Goal: Transaction & Acquisition: Book appointment/travel/reservation

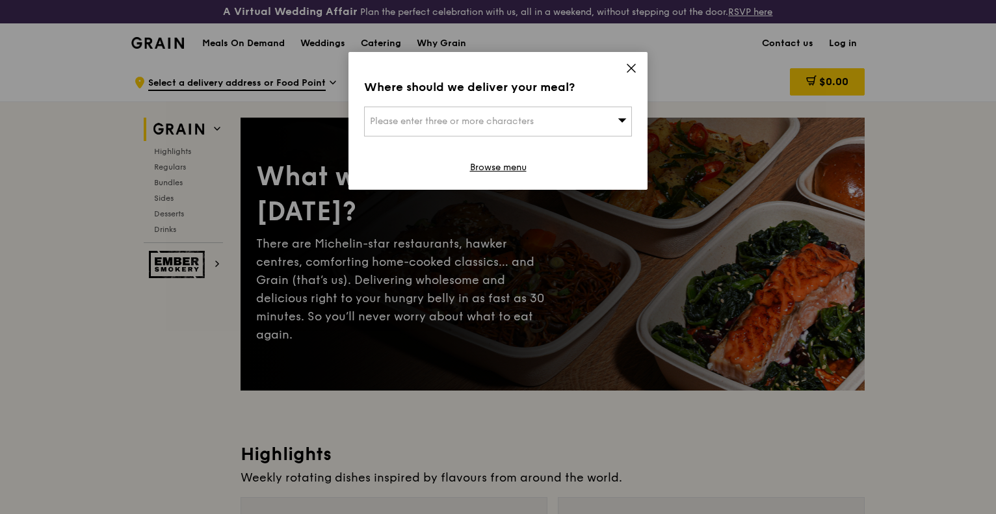
click at [632, 66] on icon at bounding box center [631, 68] width 12 height 12
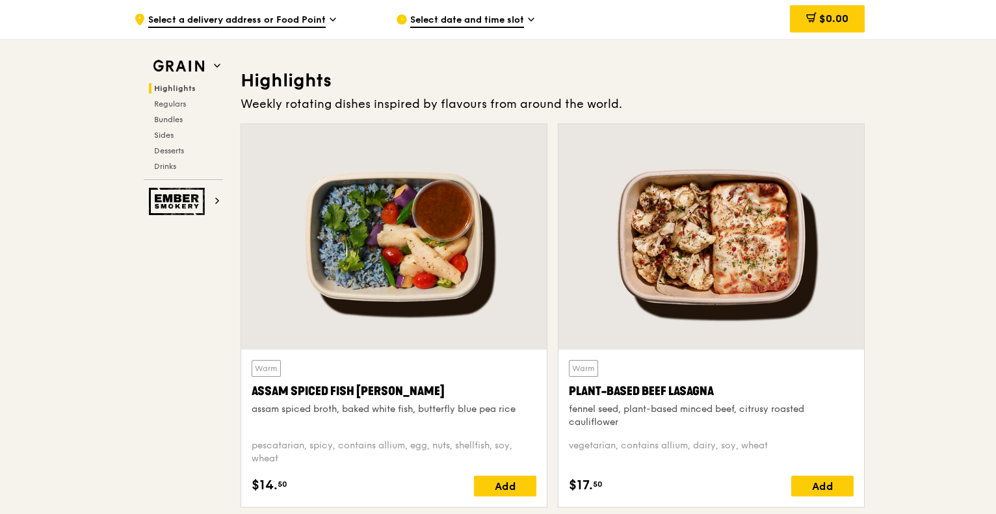
scroll to position [325, 0]
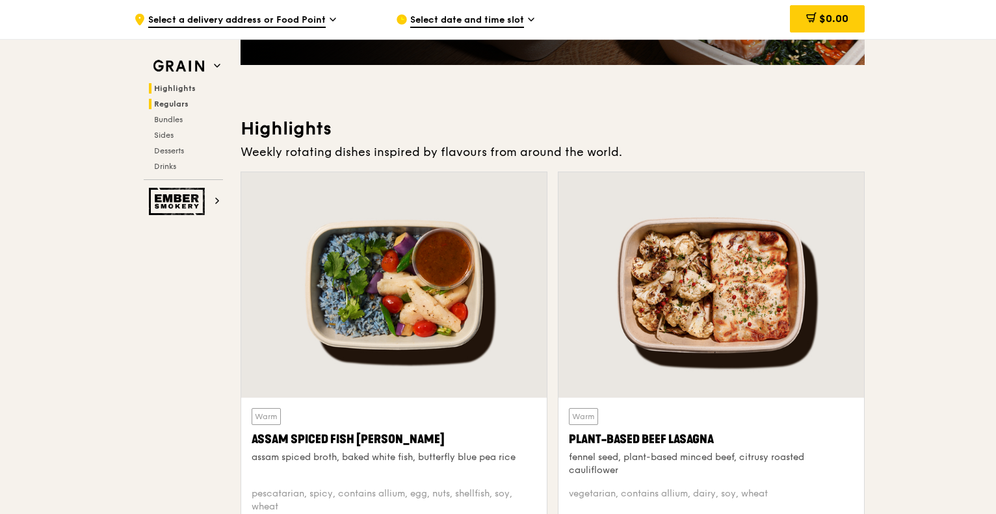
click at [173, 103] on span "Regulars" at bounding box center [171, 103] width 34 height 9
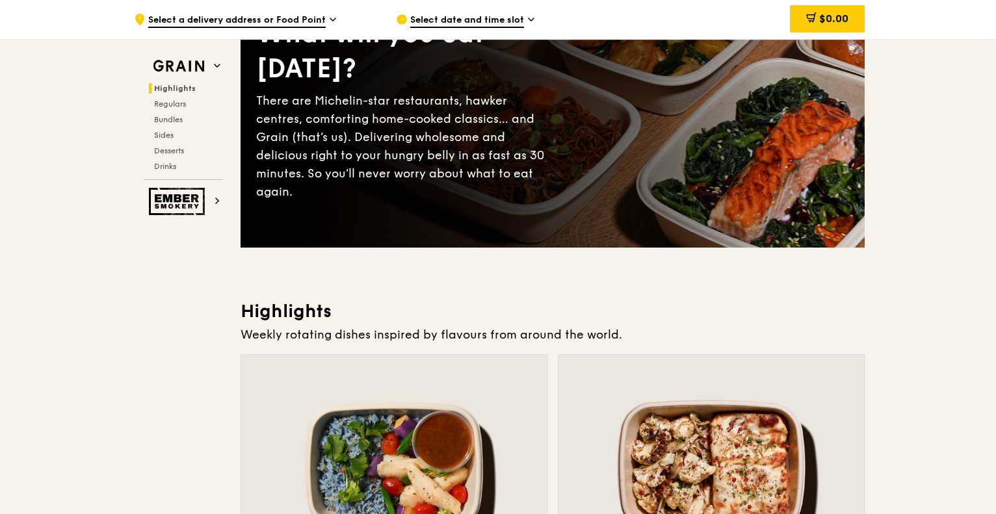
scroll to position [0, 0]
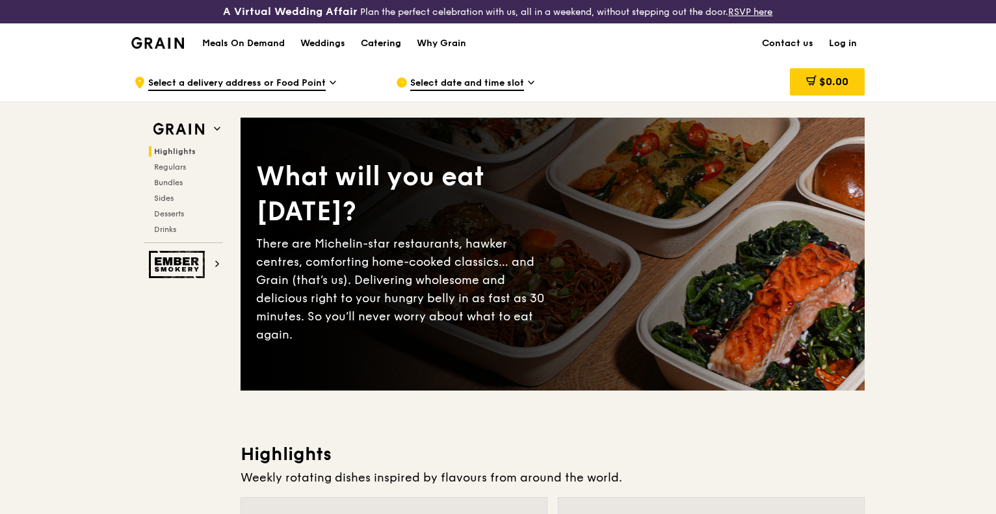
click at [394, 41] on div "Catering" at bounding box center [381, 43] width 40 height 39
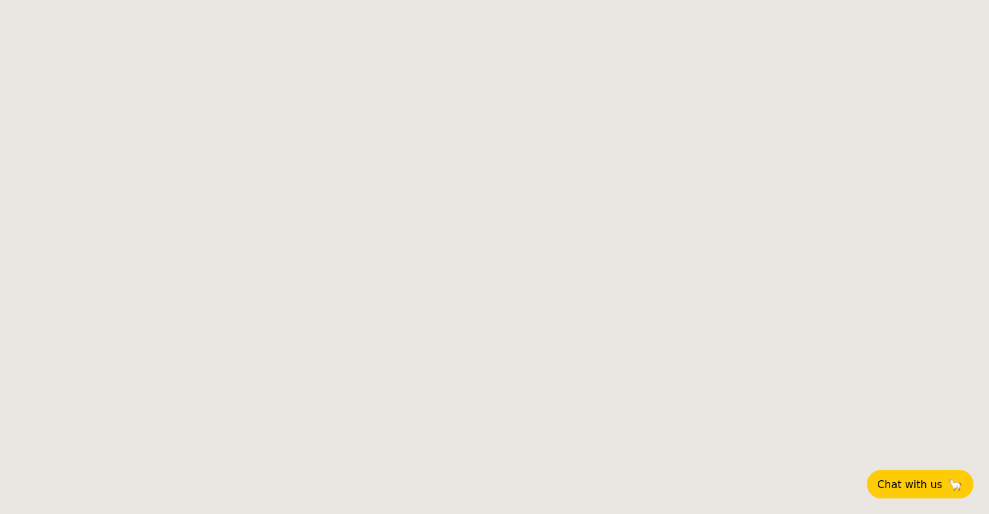
select select
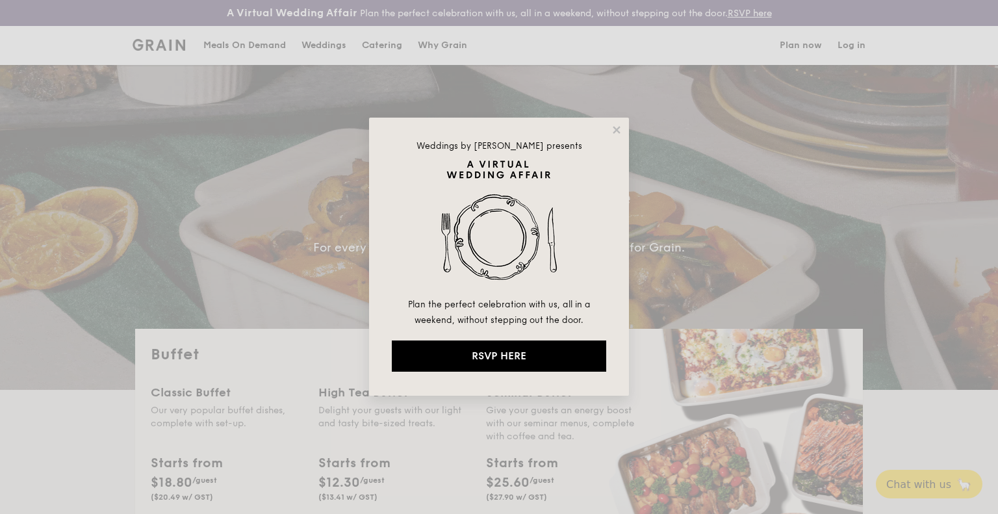
click at [617, 123] on div "Weddings by Grain presents Plan the perfect celebration with us, all in a weeke…" at bounding box center [499, 257] width 260 height 278
click at [616, 129] on icon at bounding box center [616, 129] width 7 height 7
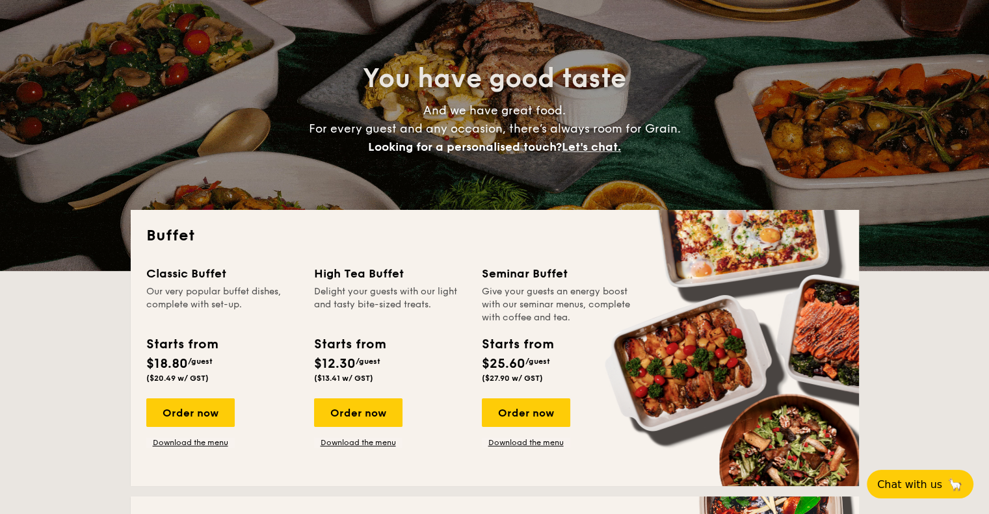
scroll to position [195, 0]
